Goal: Communication & Community: Answer question/provide support

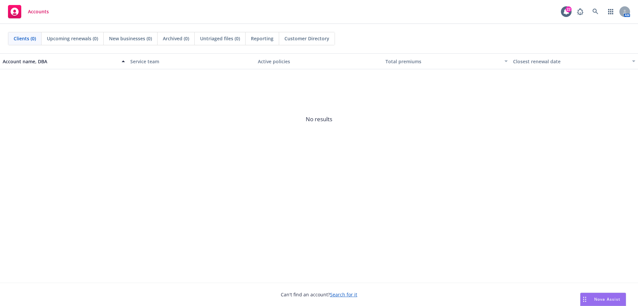
click at [602, 295] on div "Nova Assist" at bounding box center [603, 299] width 45 height 13
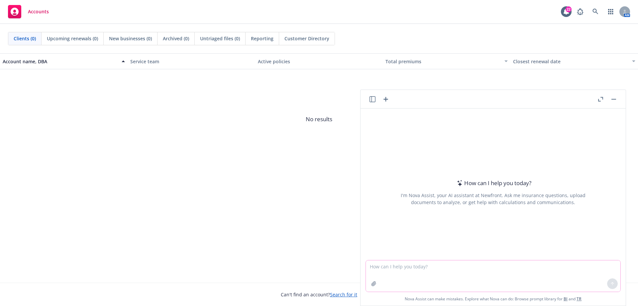
click at [425, 274] on textarea at bounding box center [493, 275] width 255 height 31
paste textarea "Thank you for your confirmation. Please continue to work with [PERSON_NAME] and…"
type textarea "how to say: Thank you for your confirmation. Please continue to work with [PERS…"
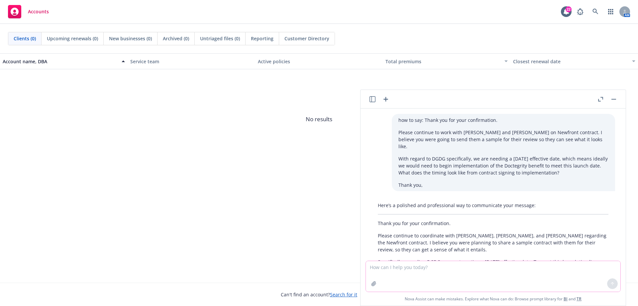
scroll to position [50, 0]
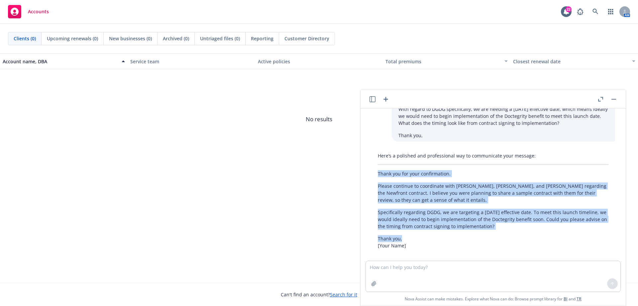
drag, startPoint x: 403, startPoint y: 231, endPoint x: 374, endPoint y: 168, distance: 69.0
click at [374, 168] on div "Here’s a polished and professional way to communicate your message: Thank you f…" at bounding box center [493, 200] width 244 height 102
copy div "Thank you for your confirmation. Please continue to coordinate with [PERSON_NAM…"
